Goal: Task Accomplishment & Management: Use online tool/utility

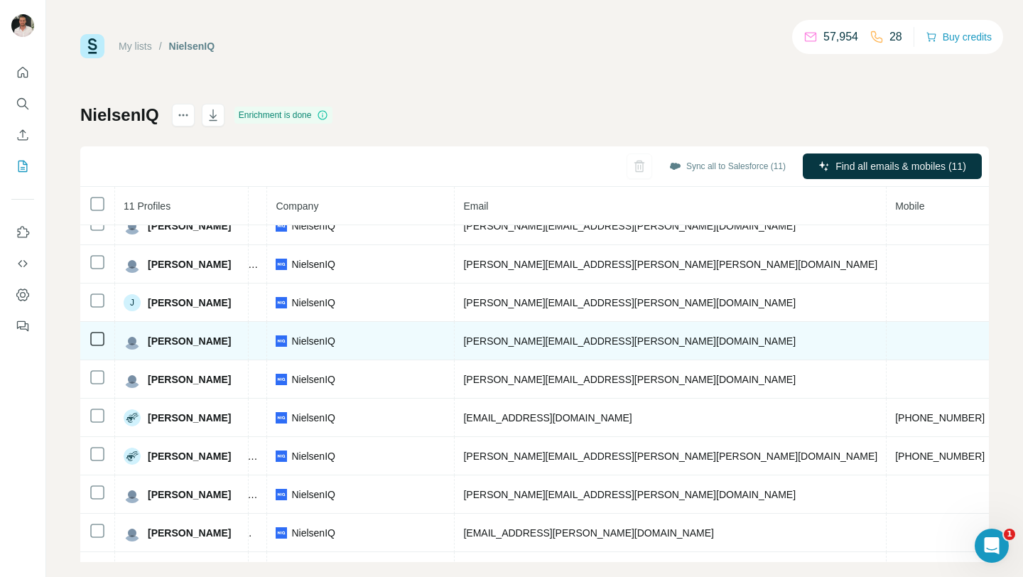
scroll to position [0, 337]
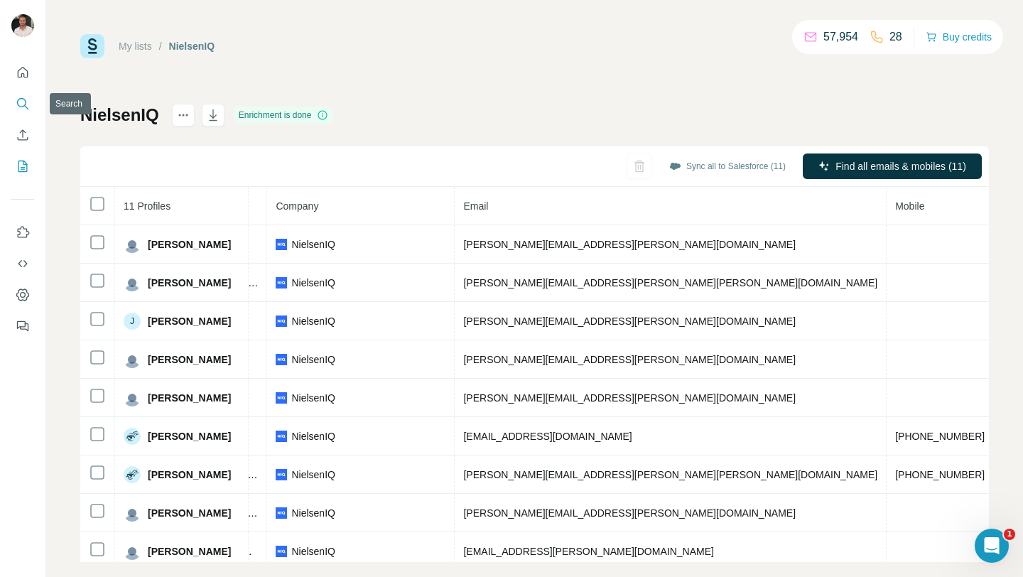
click at [26, 98] on icon "Search" at bounding box center [23, 104] width 14 height 14
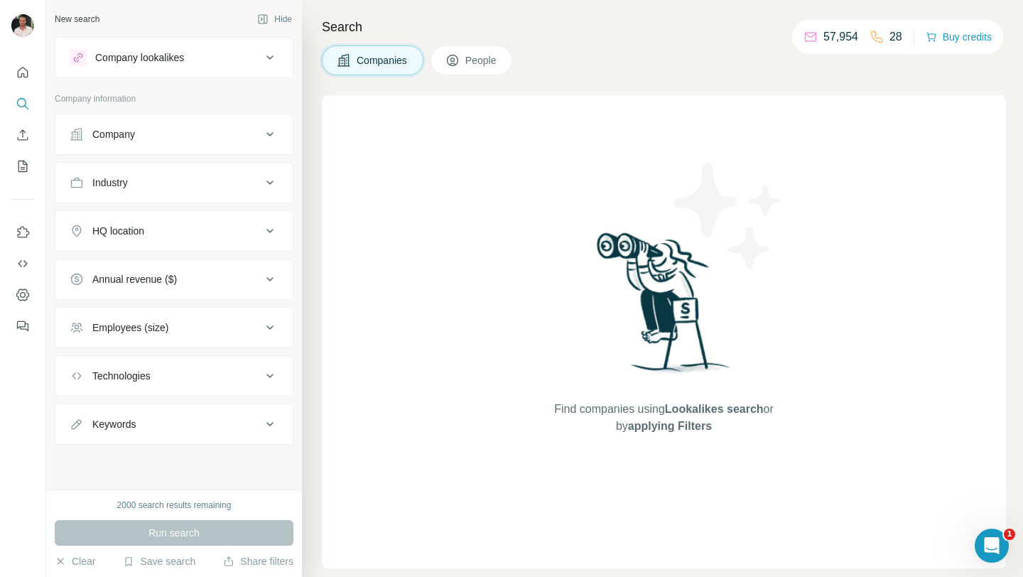
click at [465, 65] on button "People" at bounding box center [472, 60] width 82 height 30
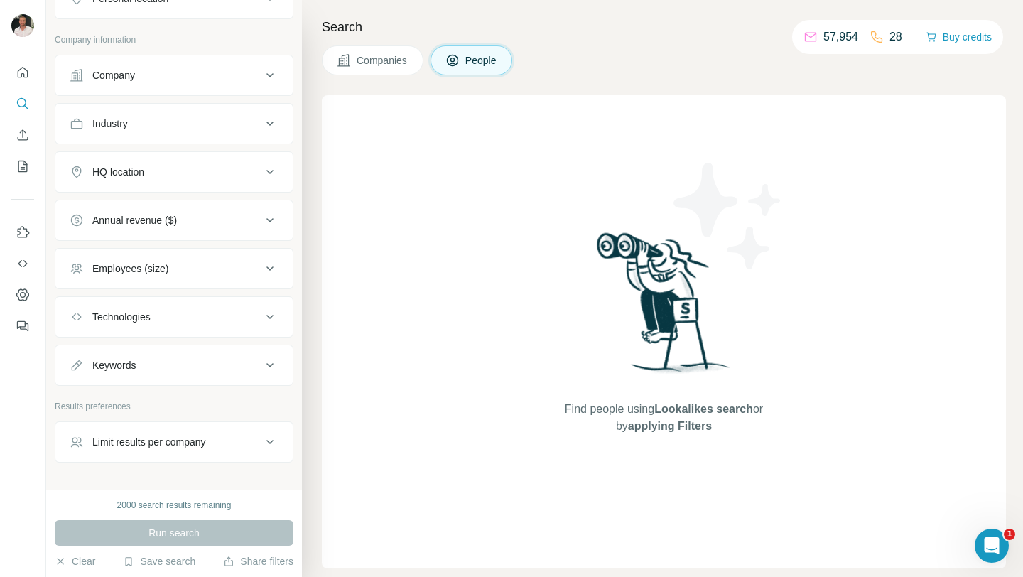
scroll to position [319, 0]
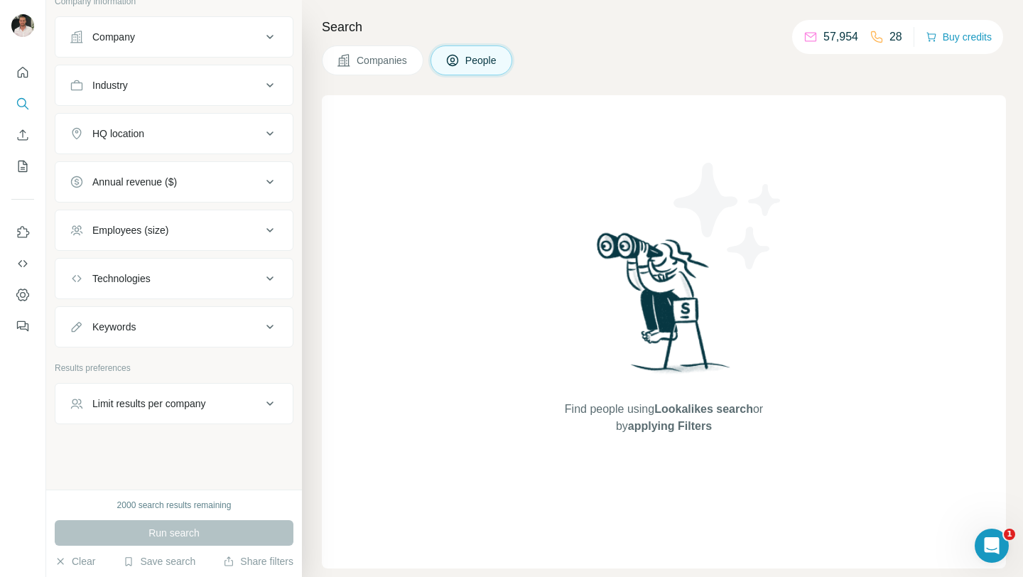
click at [216, 408] on div "Limit results per company" at bounding box center [166, 404] width 192 height 14
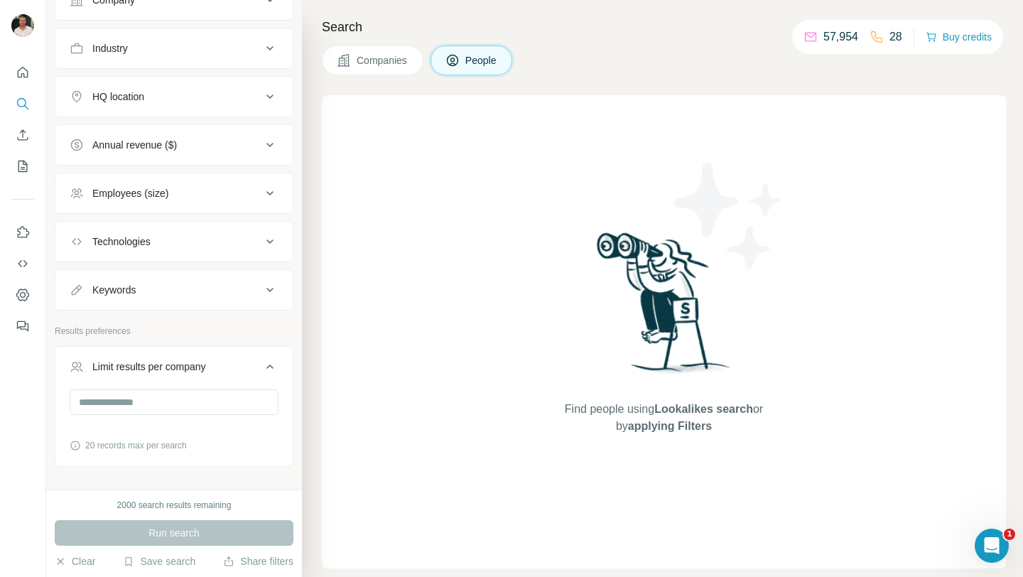
scroll to position [399, 0]
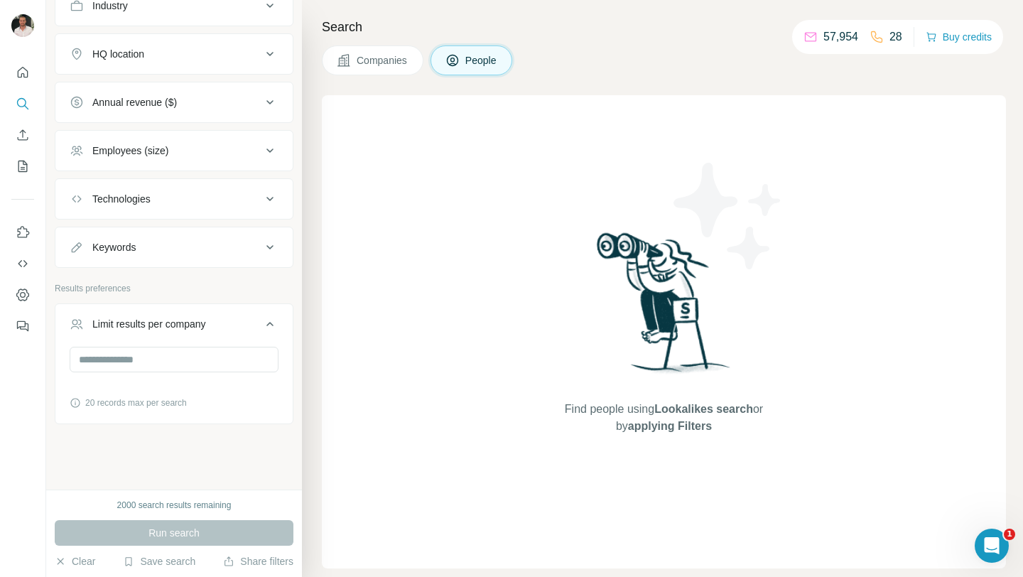
click at [216, 321] on div "Limit results per company" at bounding box center [166, 324] width 192 height 14
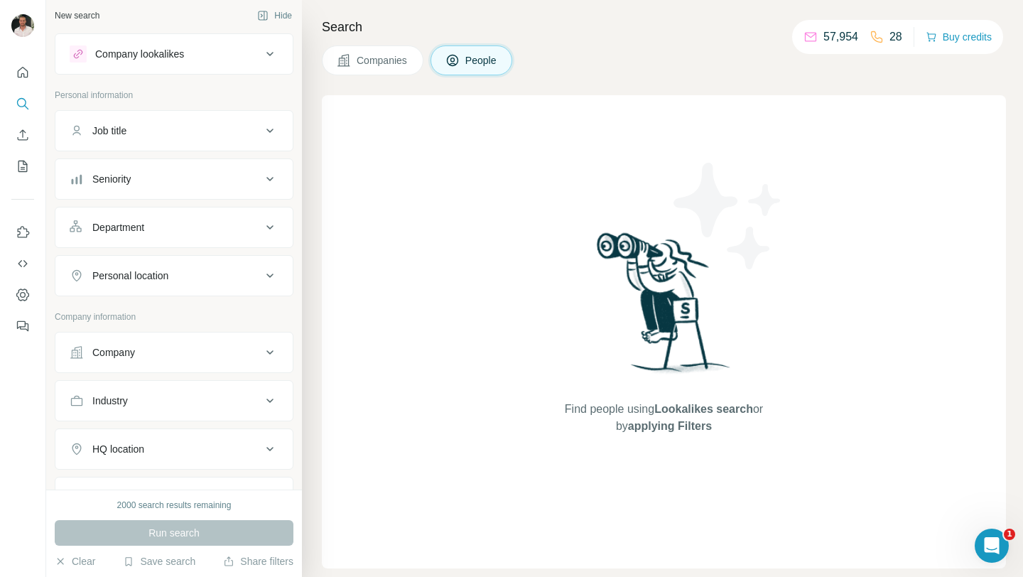
scroll to position [0, 0]
click at [162, 569] on div "Save search" at bounding box center [159, 562] width 72 height 17
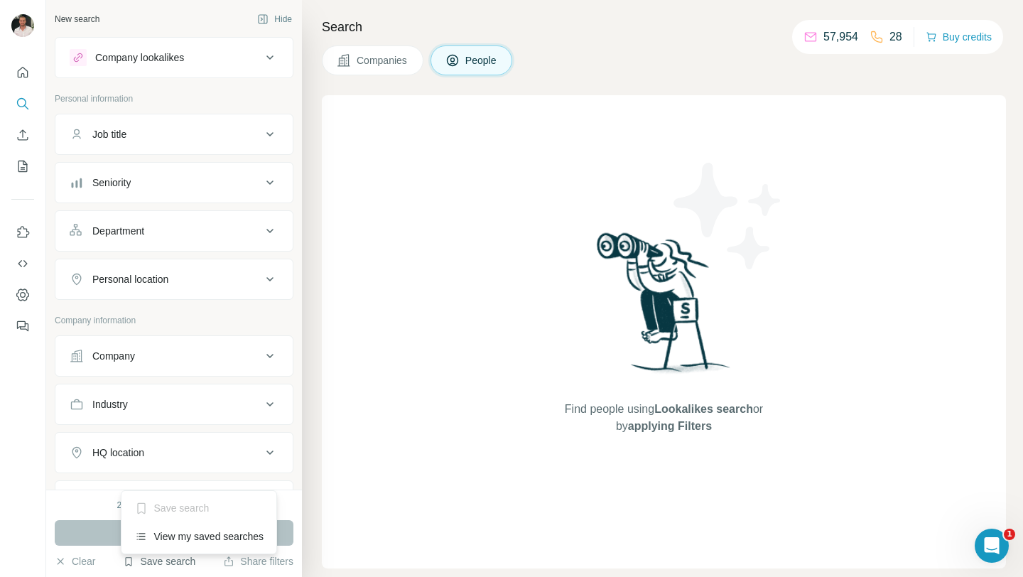
click at [162, 559] on button "Save search" at bounding box center [159, 561] width 72 height 14
click at [168, 561] on button "Save search" at bounding box center [159, 561] width 72 height 14
click at [169, 543] on div "View my saved searches" at bounding box center [199, 536] width 150 height 28
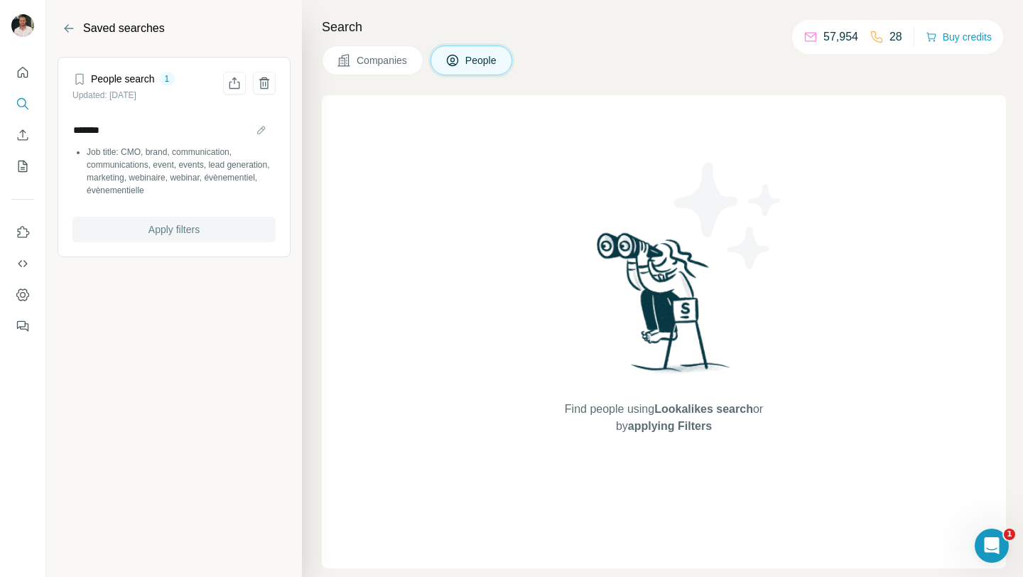
click at [174, 233] on span "Apply filters" at bounding box center [174, 229] width 51 height 14
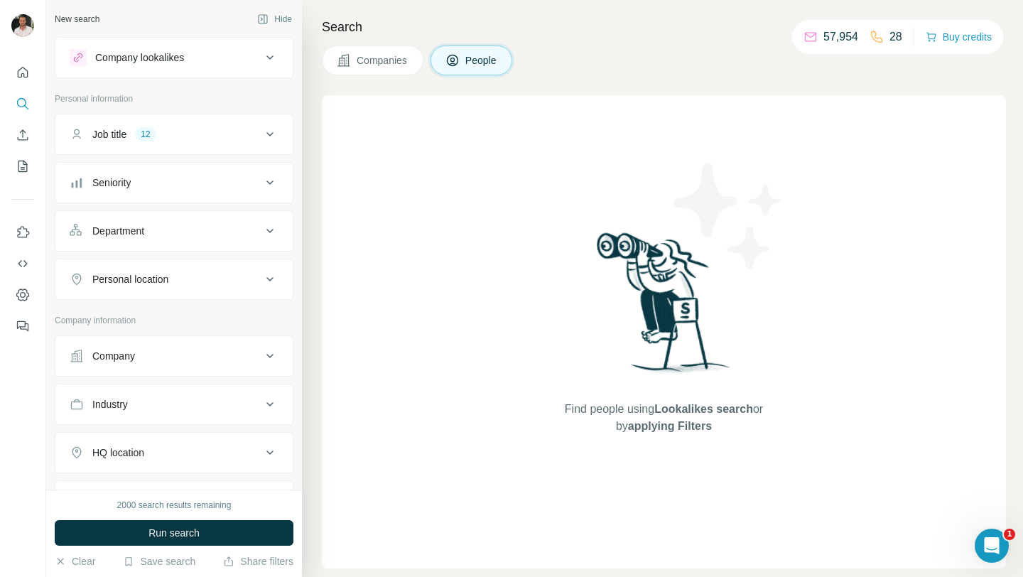
click at [174, 352] on div "Company" at bounding box center [166, 356] width 192 height 14
click at [178, 418] on input "text" at bounding box center [174, 419] width 209 height 26
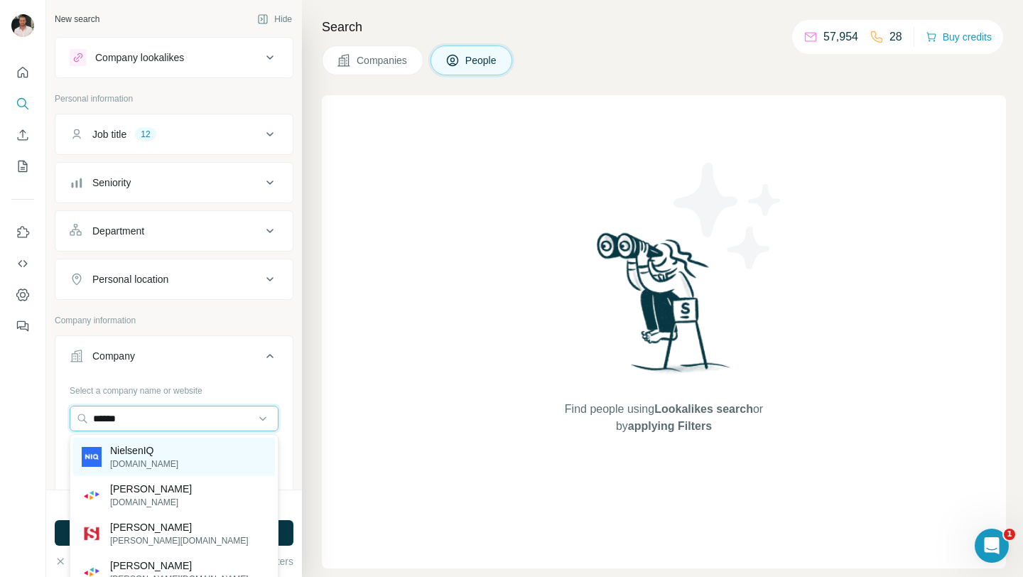
type input "******"
click at [172, 448] on div "NielsenIQ [DOMAIN_NAME]" at bounding box center [174, 457] width 202 height 38
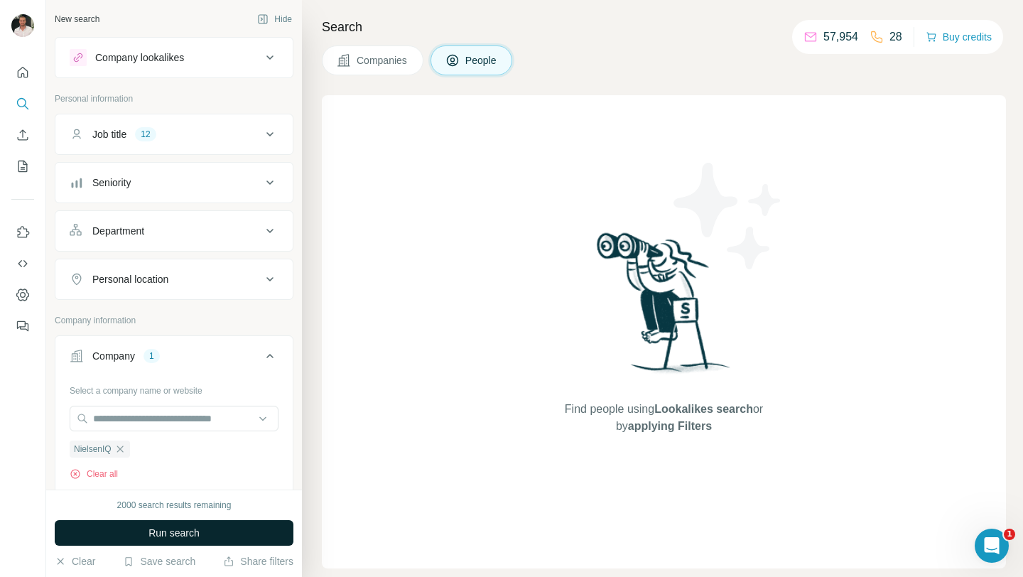
click at [180, 532] on span "Run search" at bounding box center [174, 533] width 51 height 14
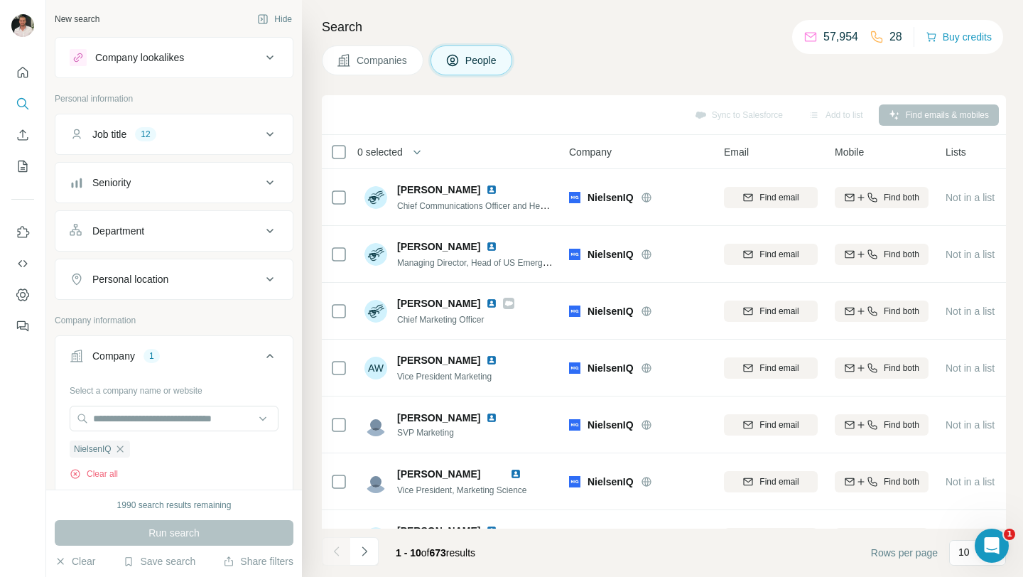
click at [151, 289] on button "Personal location" at bounding box center [173, 279] width 237 height 34
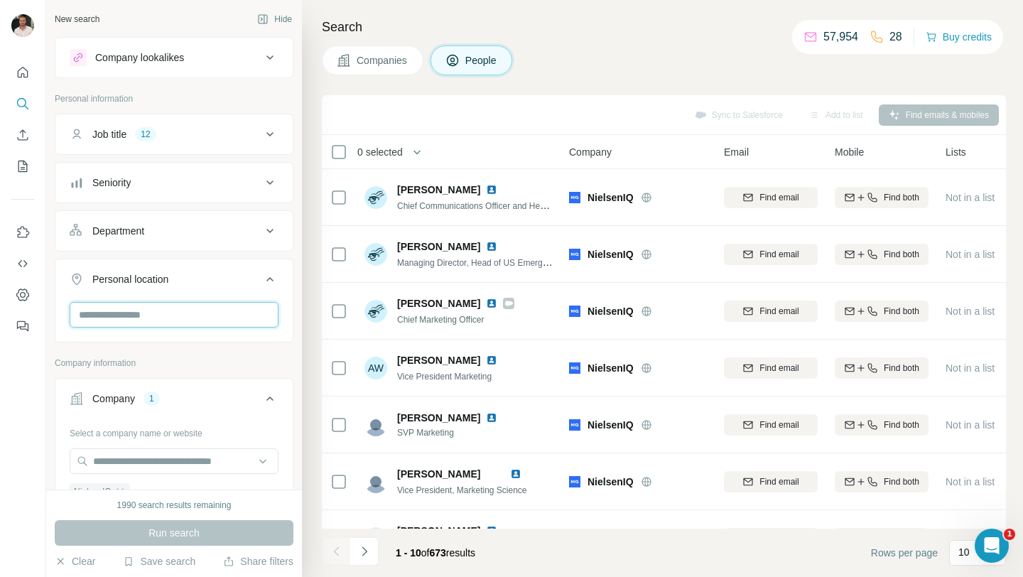
click at [151, 312] on input "text" at bounding box center [174, 315] width 209 height 26
type input "****"
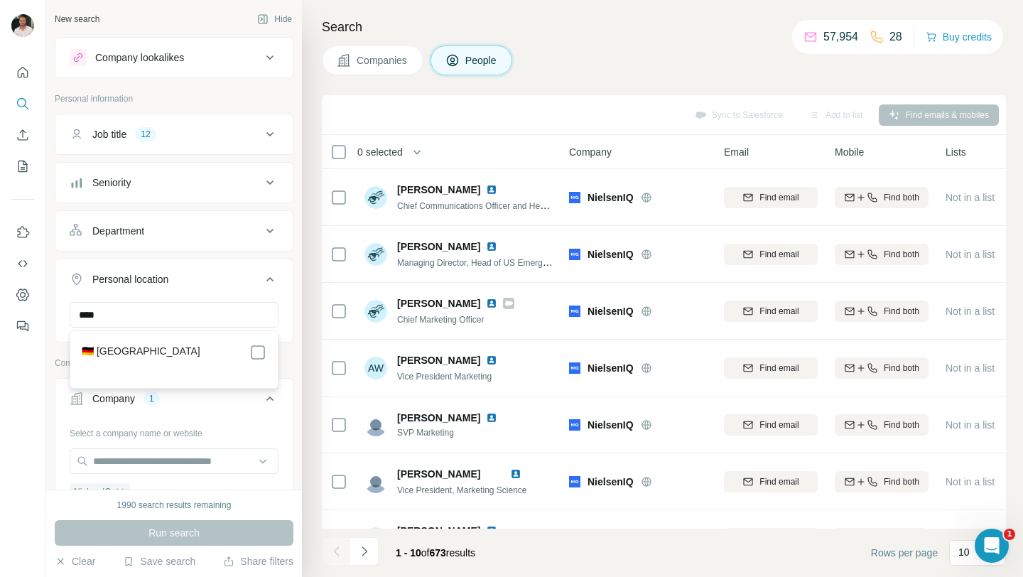
click at [148, 353] on div "🇩🇪 [GEOGRAPHIC_DATA]" at bounding box center [174, 352] width 185 height 17
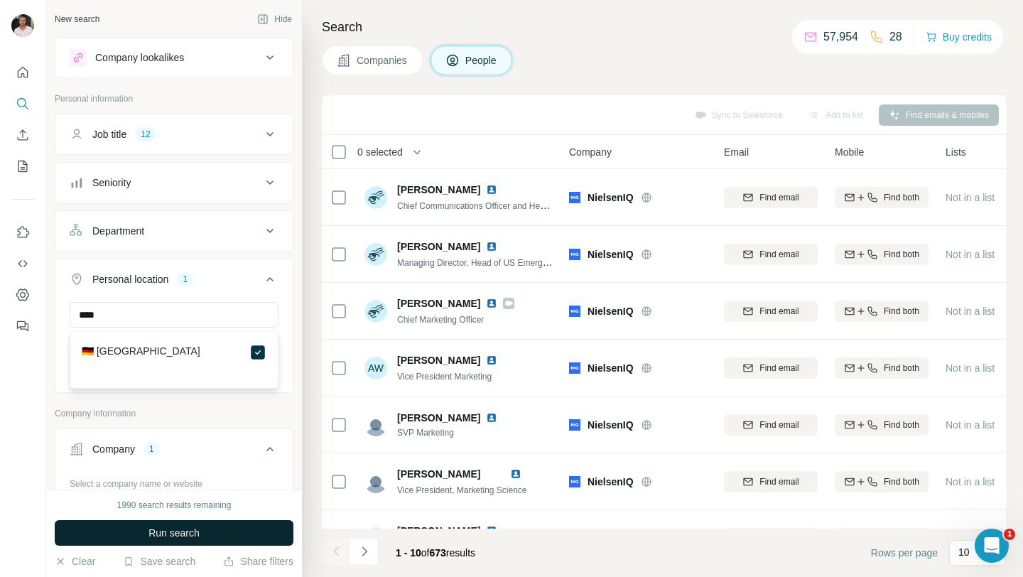
click at [202, 528] on button "Run search" at bounding box center [174, 533] width 239 height 26
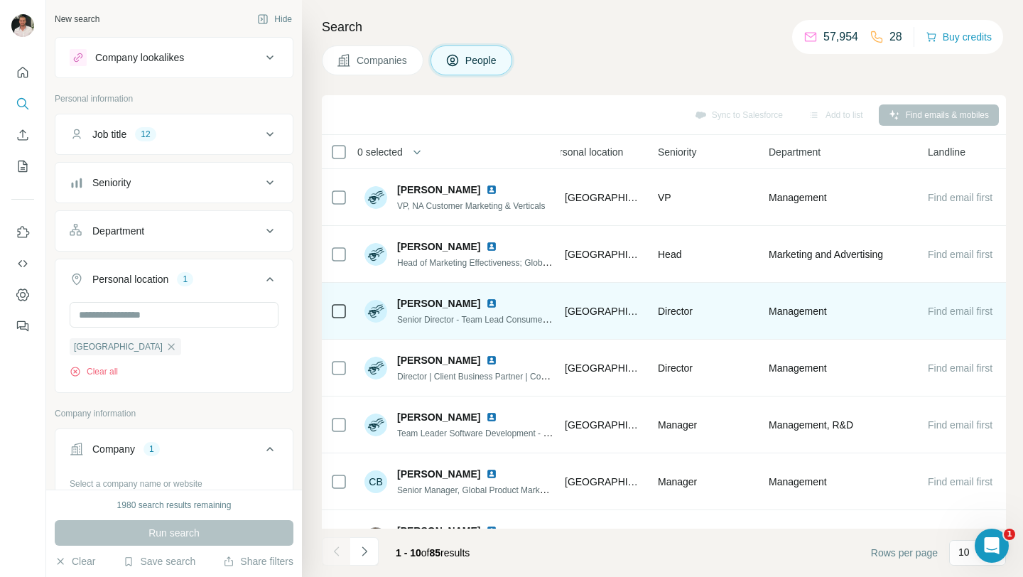
scroll to position [0, 534]
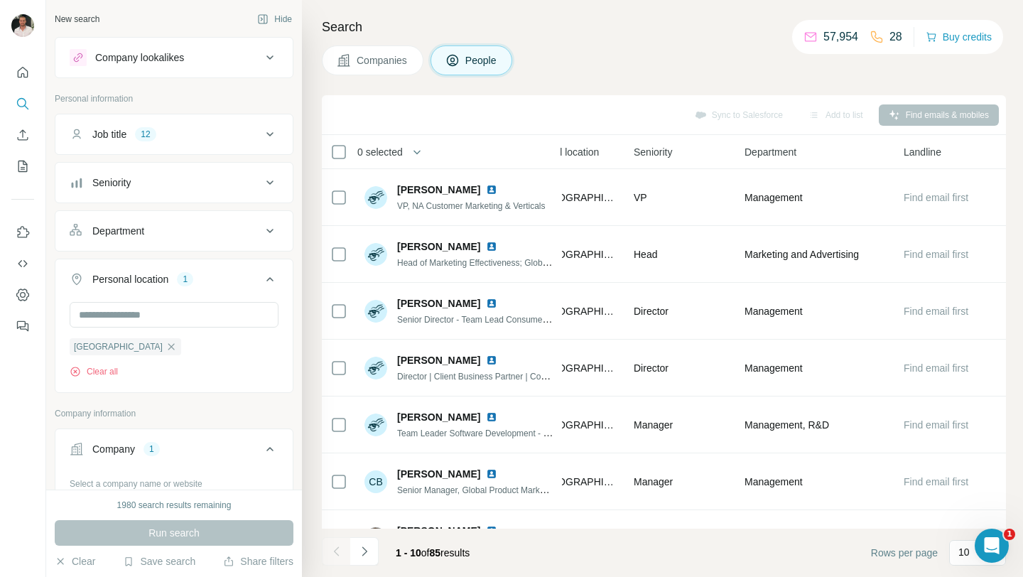
click at [244, 225] on div "Department" at bounding box center [166, 231] width 192 height 14
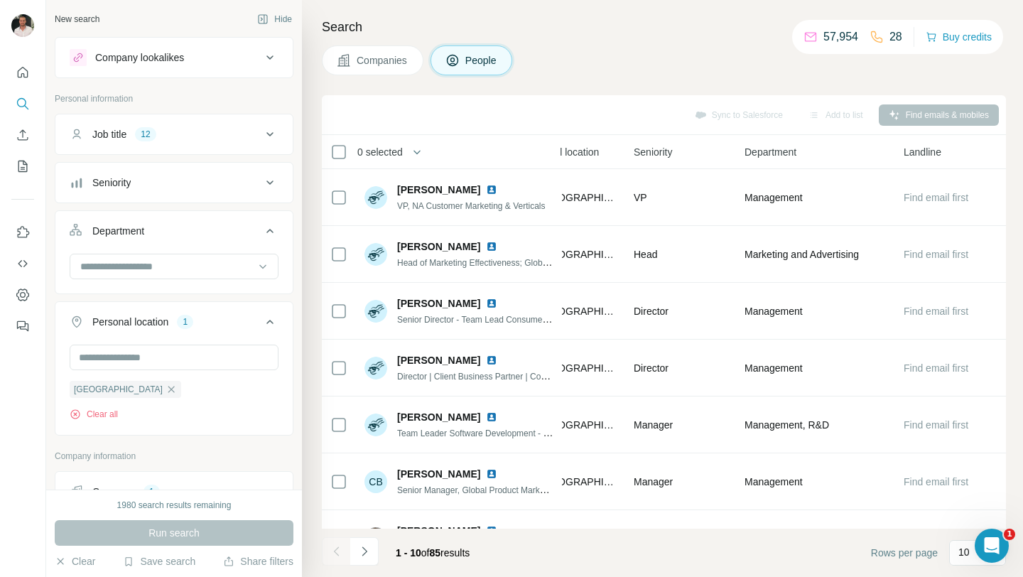
click at [237, 230] on div "Department" at bounding box center [166, 231] width 192 height 14
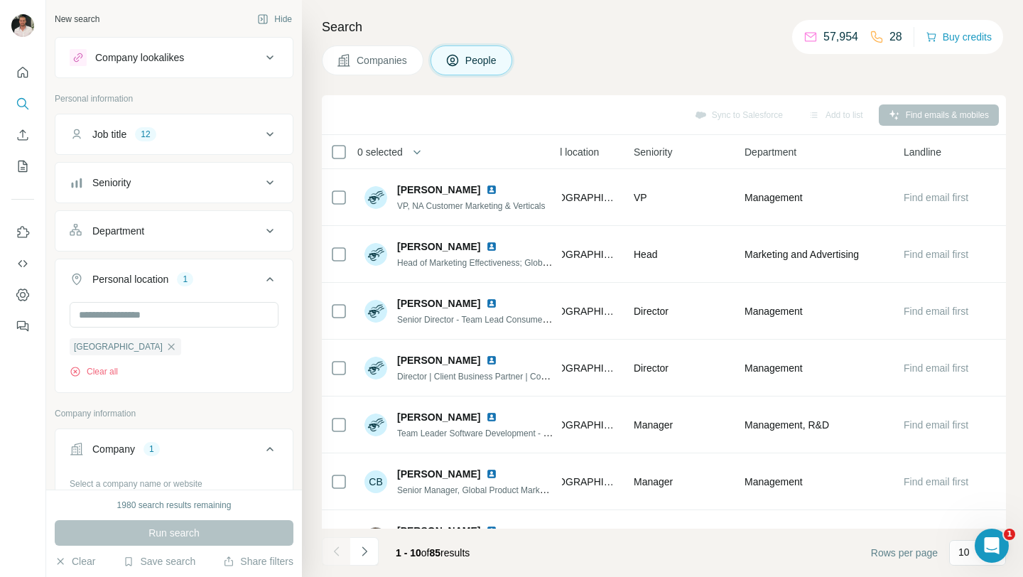
click at [220, 225] on div "Department" at bounding box center [166, 231] width 192 height 14
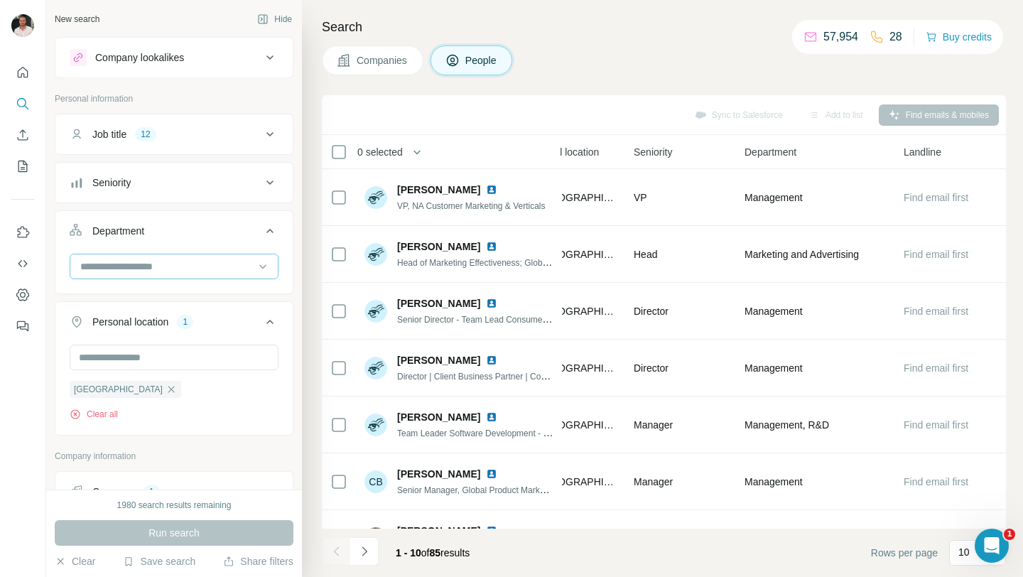
click at [203, 261] on input at bounding box center [167, 267] width 176 height 16
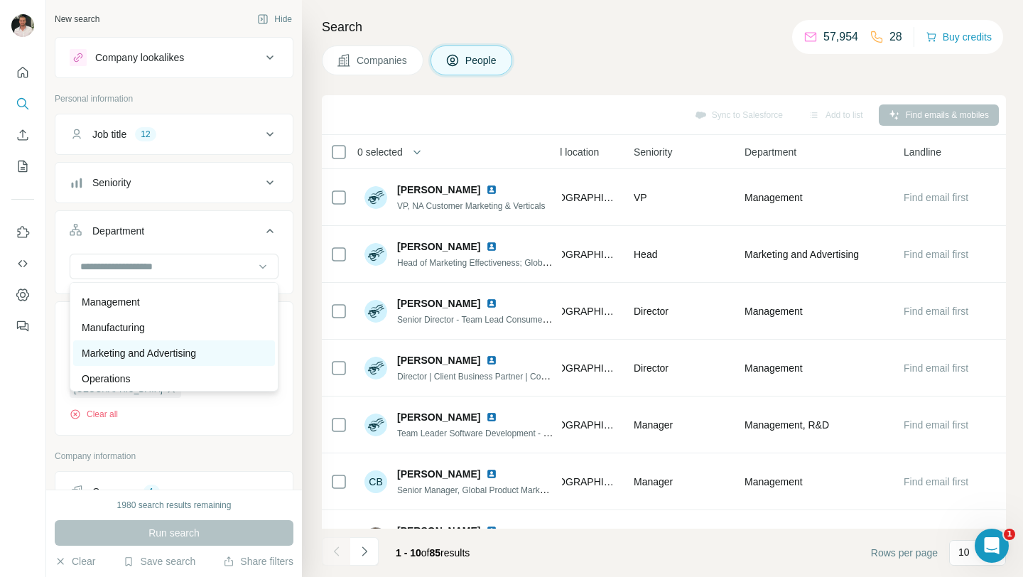
click at [193, 357] on p "Marketing and Advertising" at bounding box center [139, 353] width 114 height 14
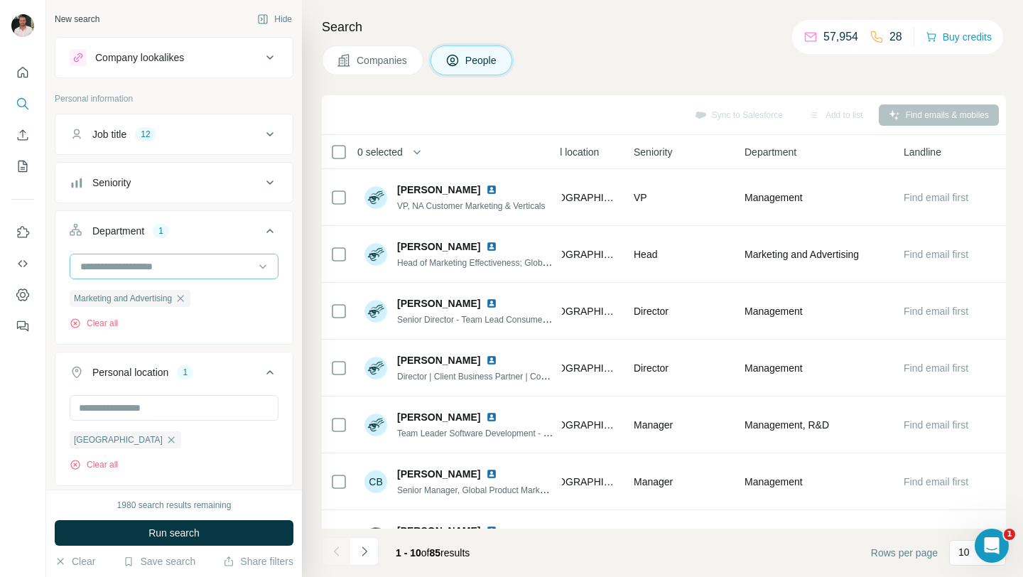
click at [205, 268] on input at bounding box center [167, 267] width 176 height 16
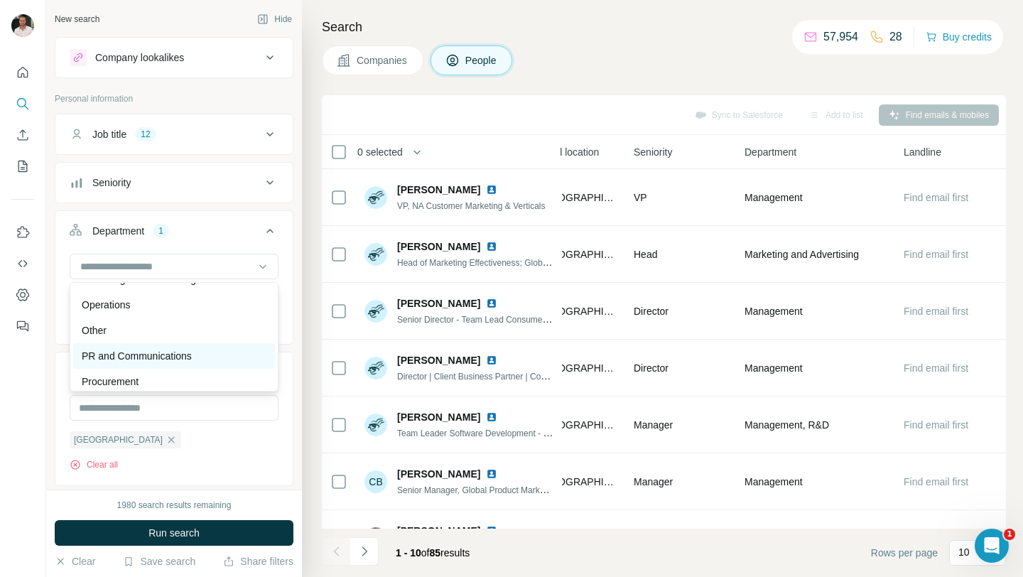
click at [189, 350] on p "PR and Communications" at bounding box center [137, 356] width 110 height 14
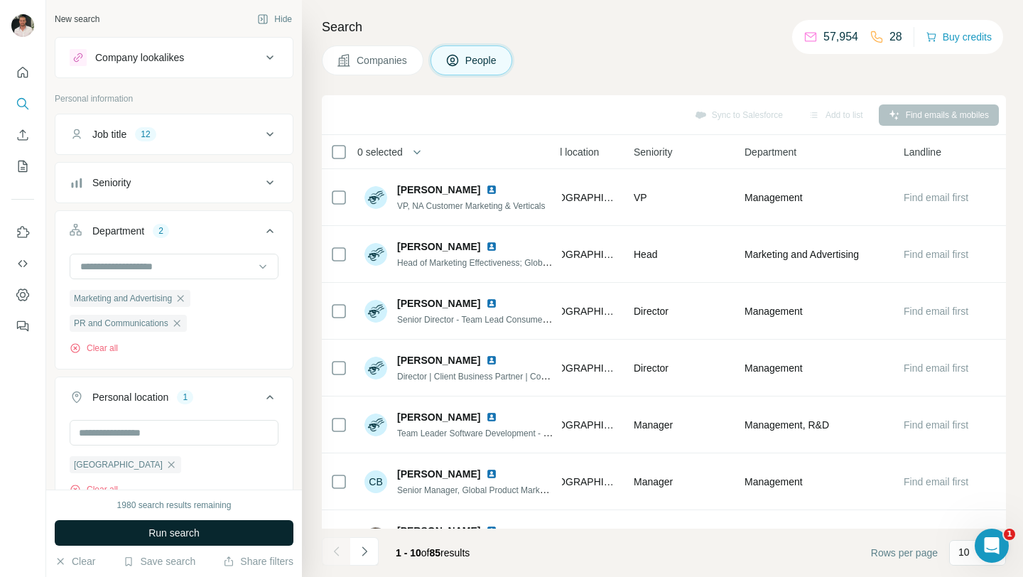
click at [173, 534] on span "Run search" at bounding box center [174, 533] width 51 height 14
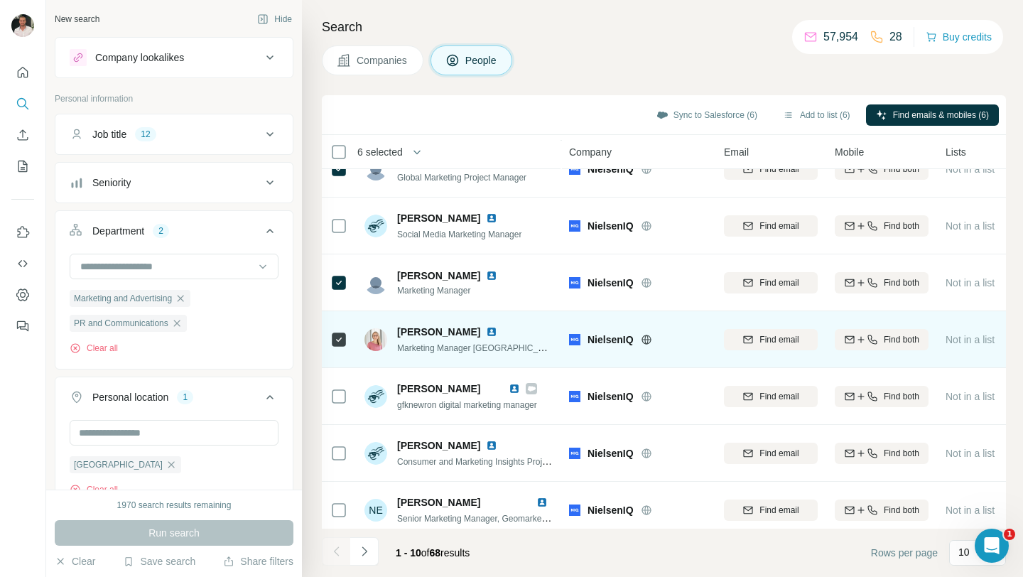
scroll to position [209, 0]
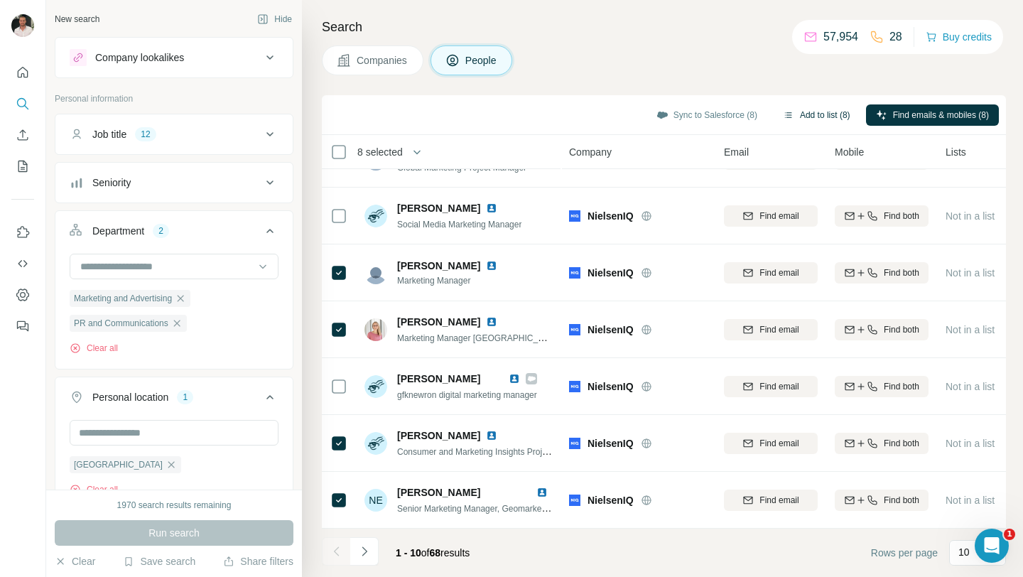
click at [787, 112] on button "Add to list (8)" at bounding box center [816, 114] width 87 height 21
click at [792, 115] on button "Add to list (8)" at bounding box center [816, 114] width 87 height 21
click at [804, 112] on button "Add to list (8)" at bounding box center [816, 114] width 87 height 21
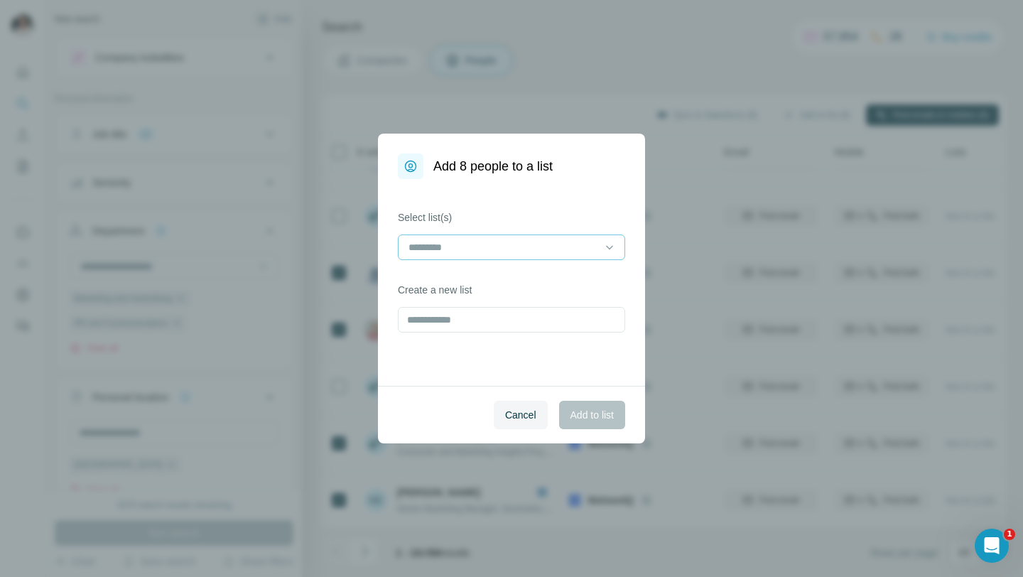
click at [519, 254] on input at bounding box center [503, 247] width 192 height 16
click at [542, 212] on label "Select list(s)" at bounding box center [511, 217] width 227 height 14
click at [512, 317] on input "text" at bounding box center [511, 320] width 227 height 26
type input "**********"
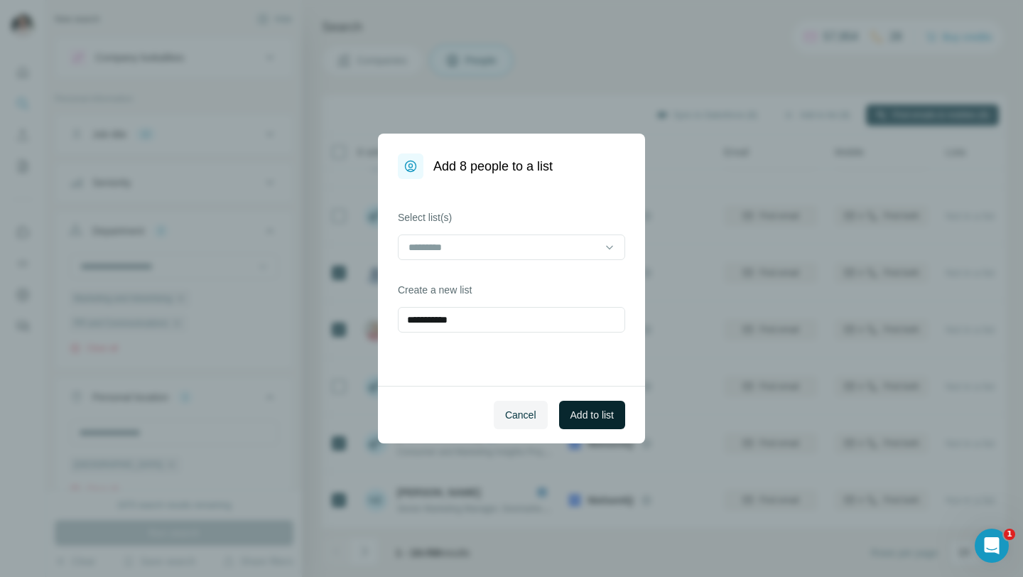
click at [602, 419] on span "Add to list" at bounding box center [592, 415] width 43 height 14
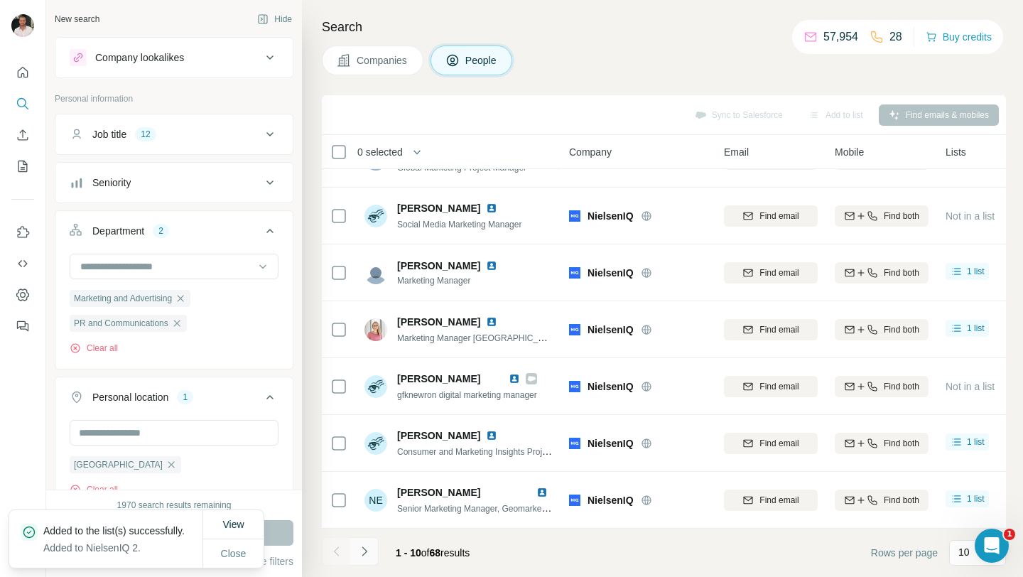
click at [368, 548] on icon "Navigate to next page" at bounding box center [364, 551] width 14 height 14
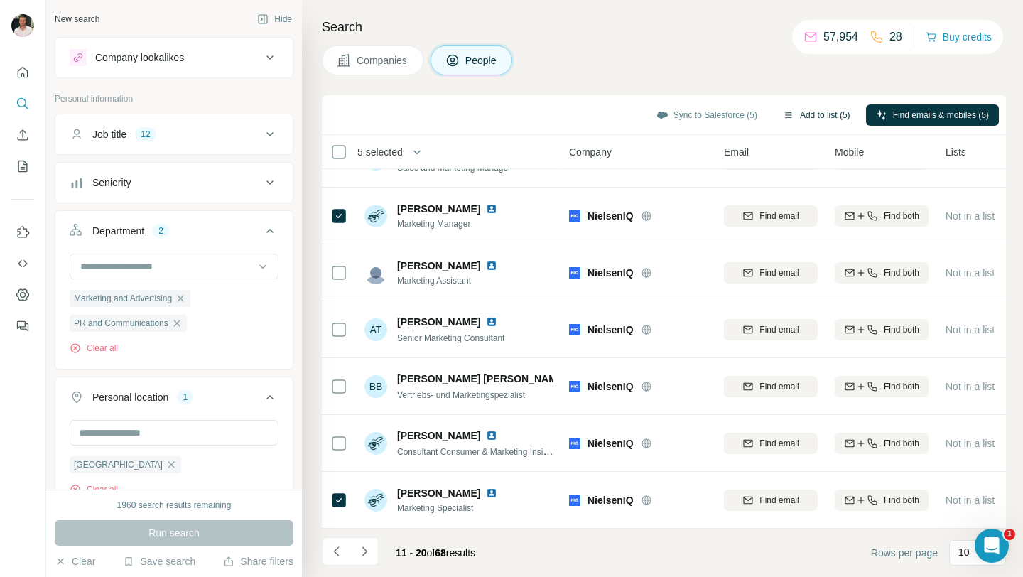
click at [795, 113] on button "Add to list (5)" at bounding box center [816, 114] width 87 height 21
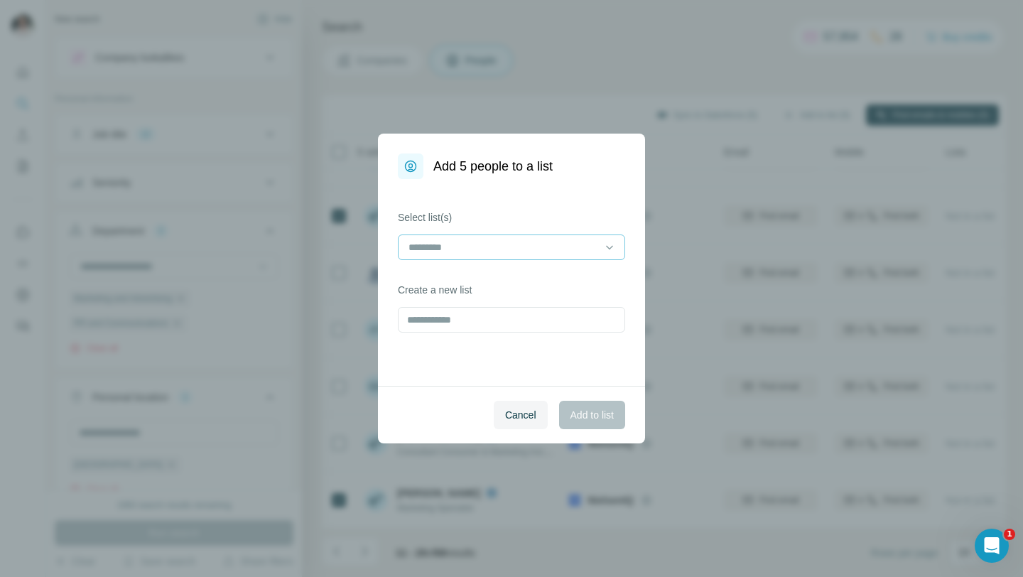
click at [539, 245] on input at bounding box center [503, 247] width 192 height 16
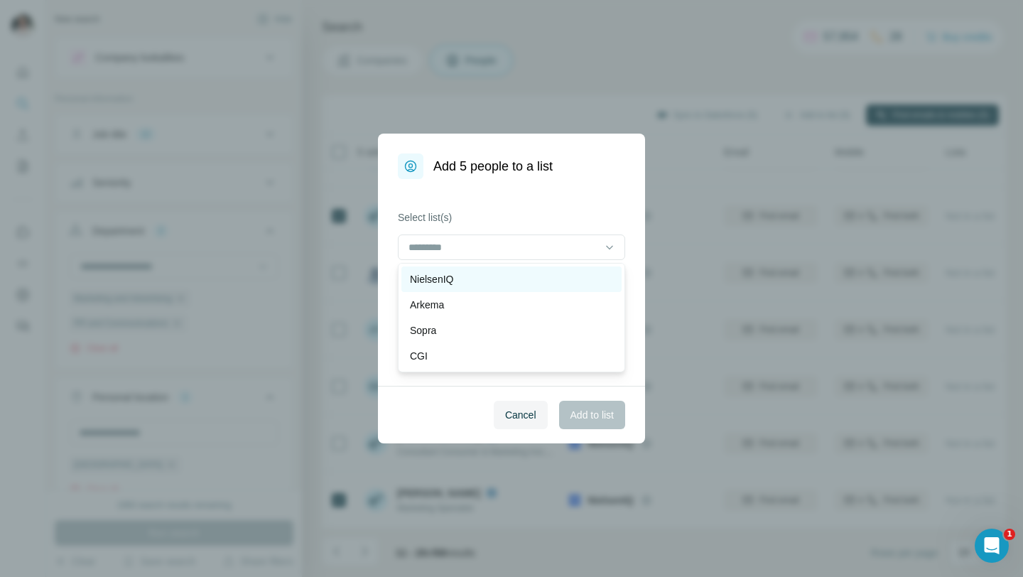
click at [524, 274] on div "NielsenIQ" at bounding box center [511, 279] width 203 height 14
click at [546, 286] on div "NielsenIQ" at bounding box center [505, 281] width 190 height 14
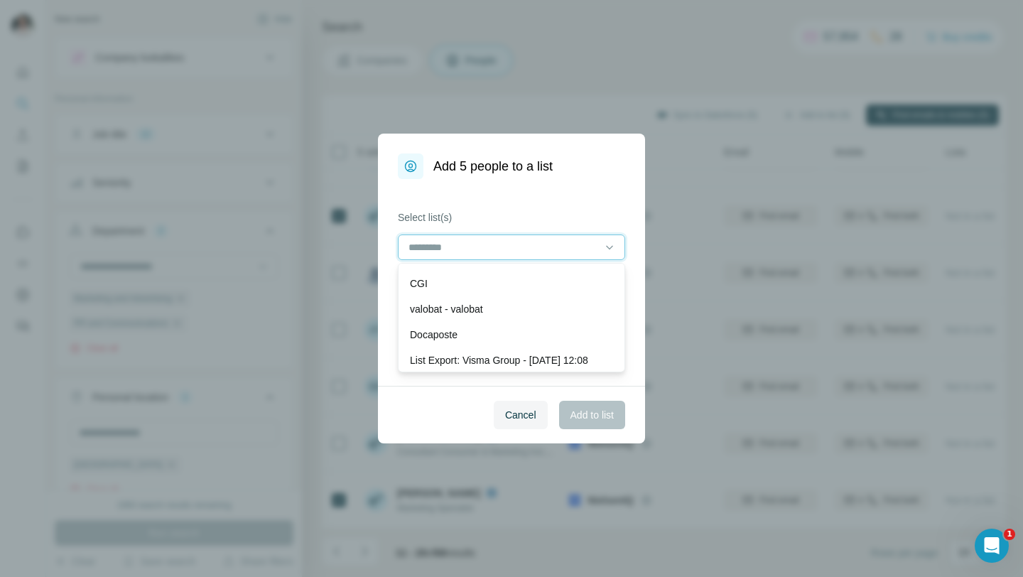
scroll to position [0, 0]
click at [547, 241] on input at bounding box center [503, 247] width 192 height 16
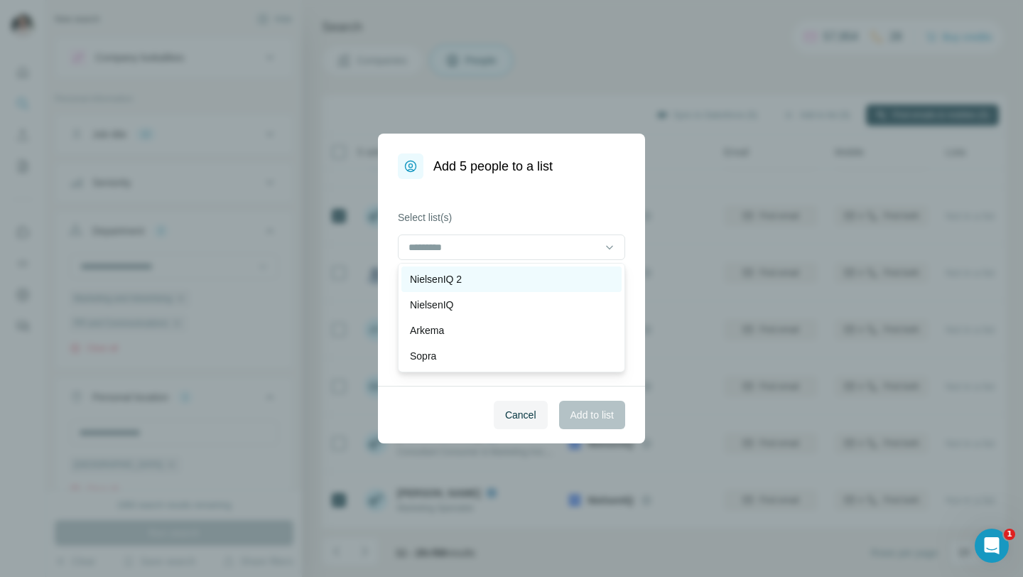
click at [538, 274] on div "NielsenIQ 2" at bounding box center [511, 279] width 203 height 14
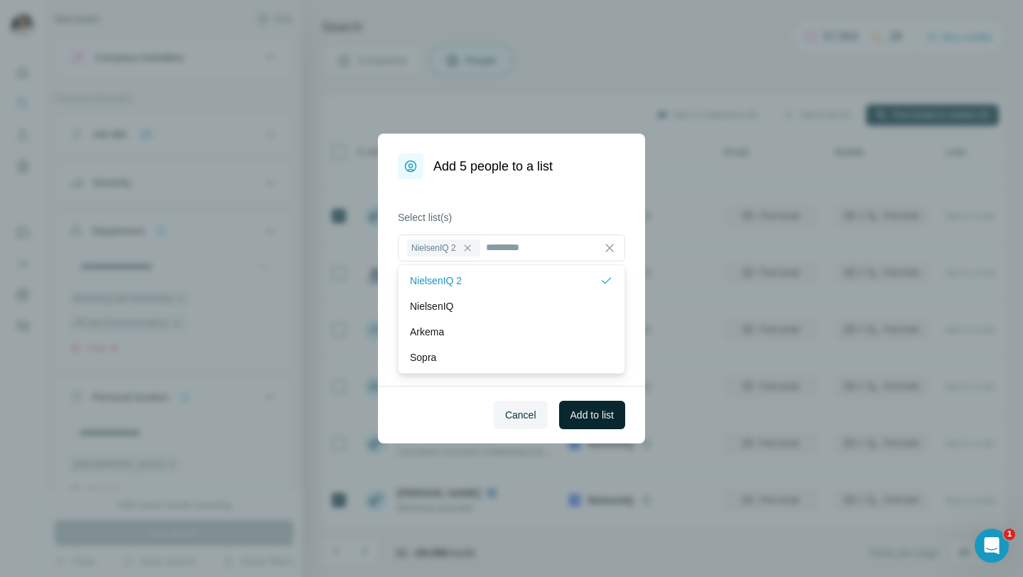
click at [578, 413] on span "Add to list" at bounding box center [592, 415] width 43 height 14
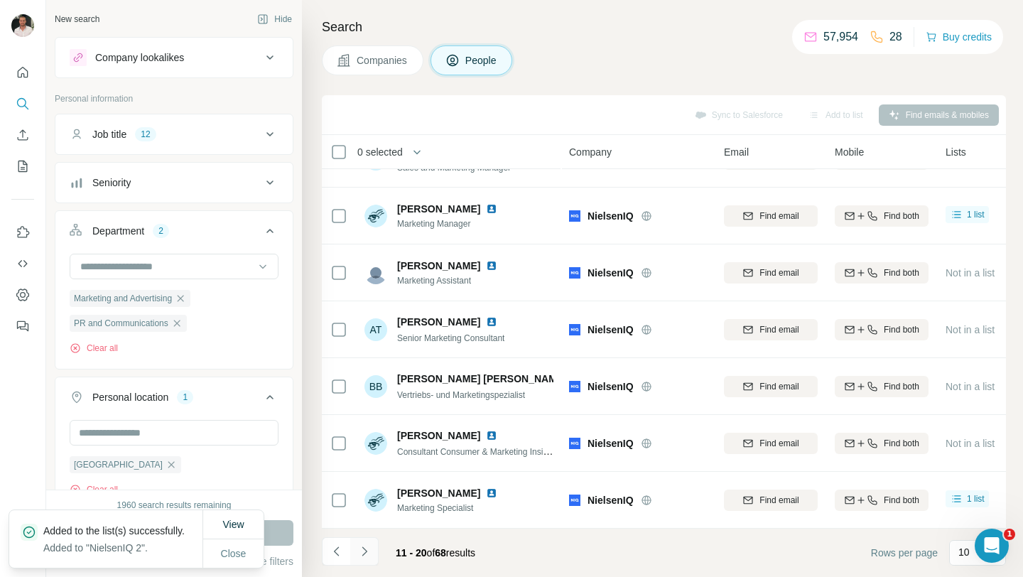
click at [370, 546] on icon "Navigate to next page" at bounding box center [364, 551] width 14 height 14
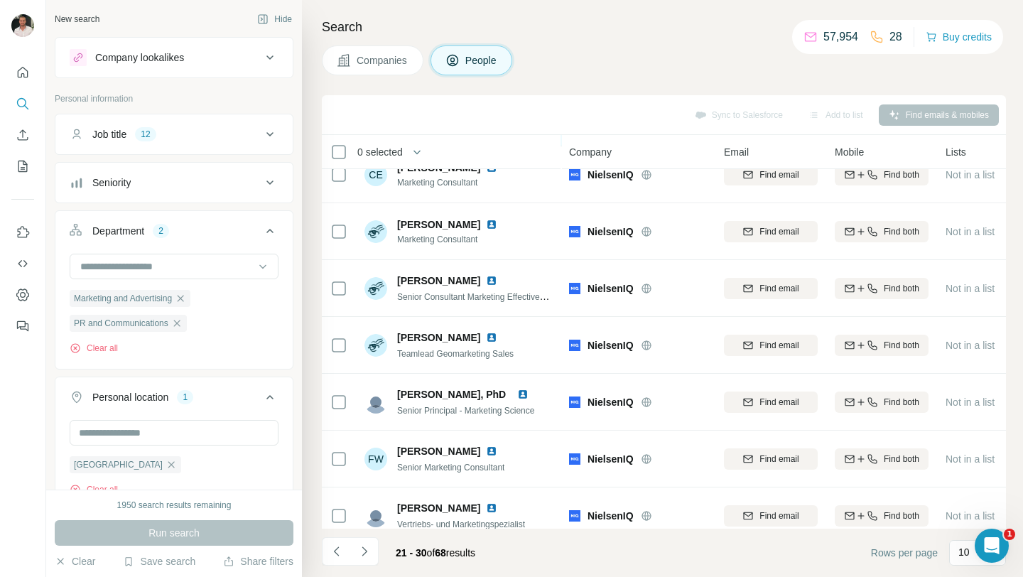
scroll to position [209, 0]
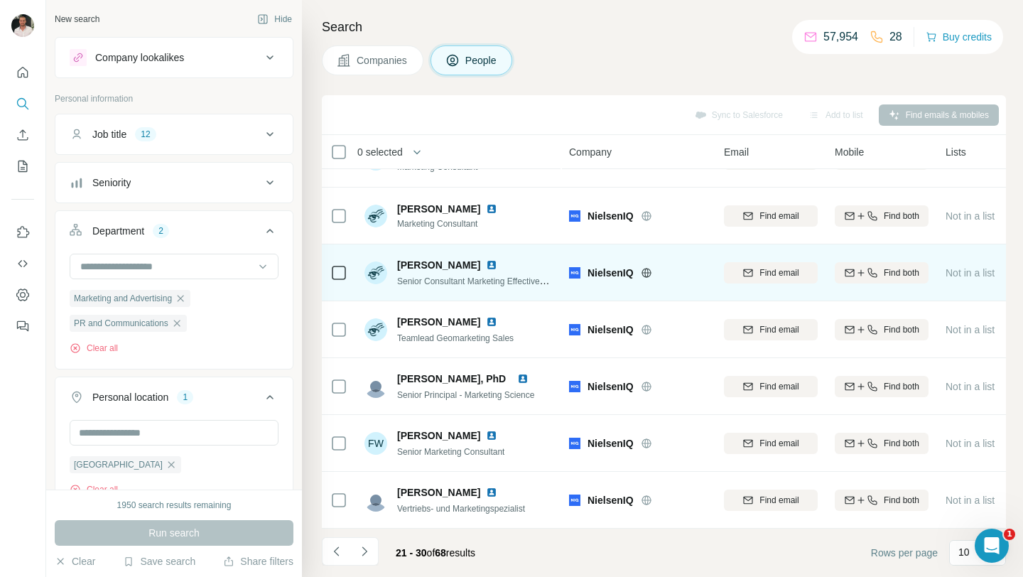
click at [491, 264] on img at bounding box center [491, 264] width 11 height 11
